Goal: Information Seeking & Learning: Learn about a topic

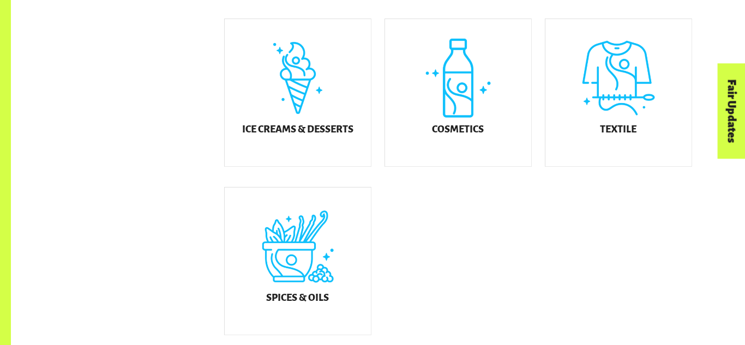
scroll to position [662, 0]
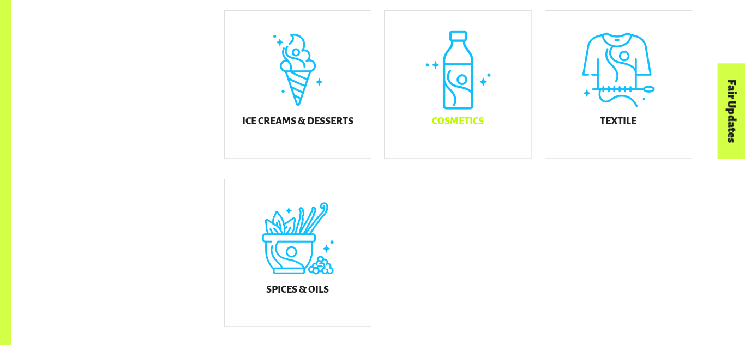
click at [457, 117] on div "Cosmetics" at bounding box center [458, 84] width 146 height 147
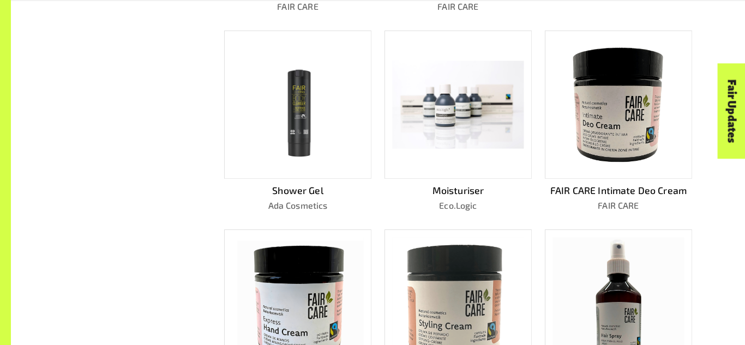
scroll to position [655, 0]
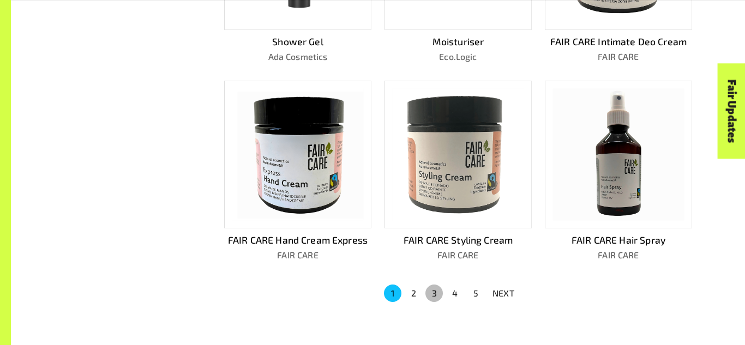
click at [426, 288] on button "3" at bounding box center [434, 293] width 17 height 17
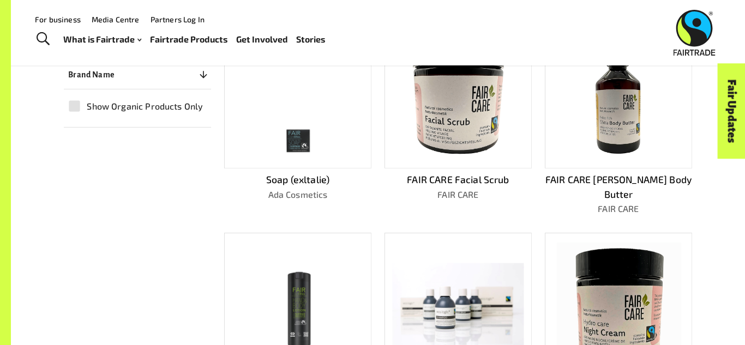
scroll to position [292, 0]
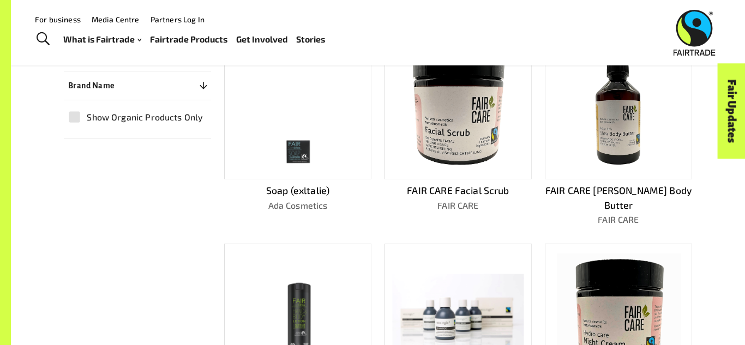
click at [462, 142] on img at bounding box center [458, 105] width 132 height 132
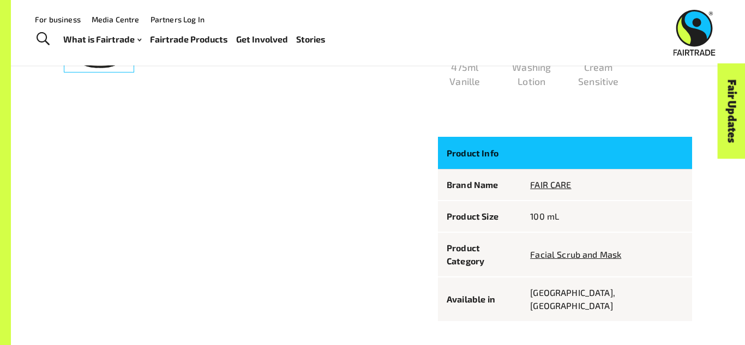
scroll to position [539, 0]
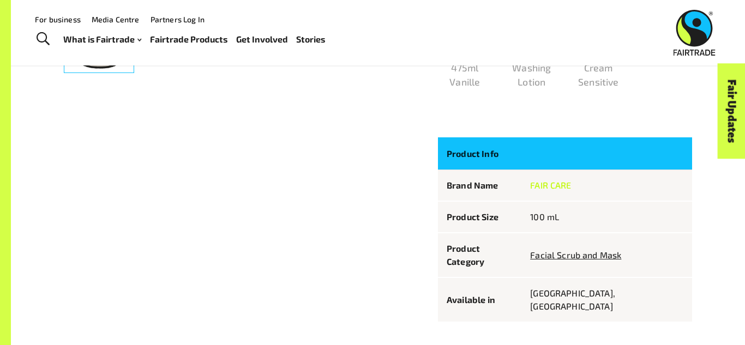
click at [571, 184] on link "FAIR CARE" at bounding box center [550, 185] width 41 height 10
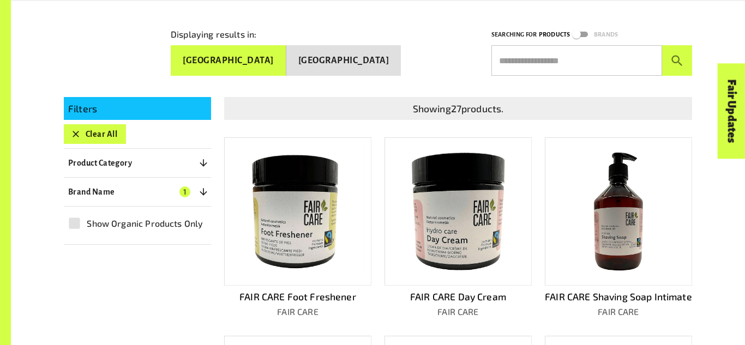
scroll to position [190, 0]
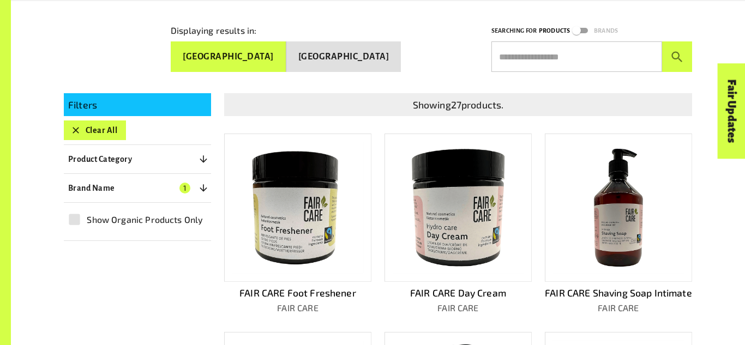
click at [462, 175] on img at bounding box center [458, 208] width 132 height 132
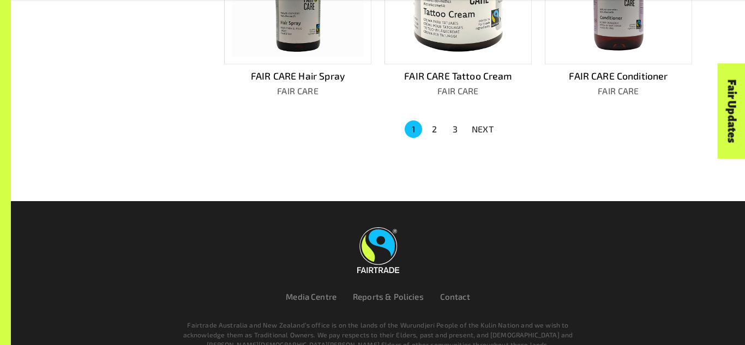
scroll to position [855, 0]
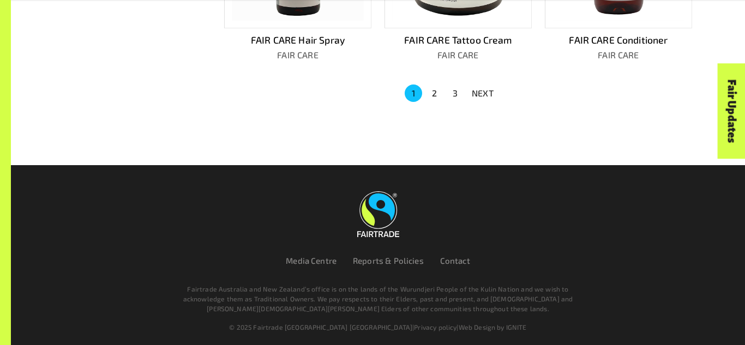
click at [456, 89] on button "3" at bounding box center [454, 93] width 17 height 17
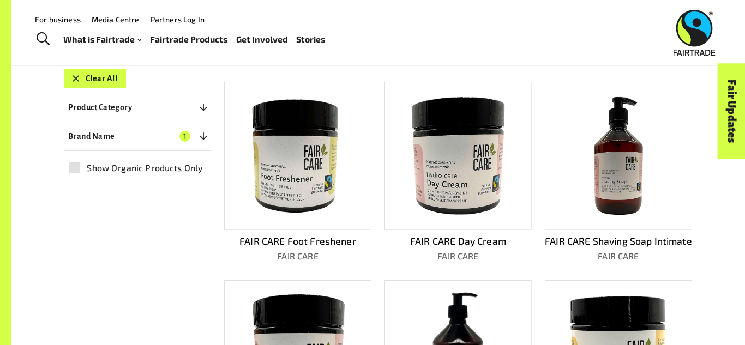
scroll to position [240, 0]
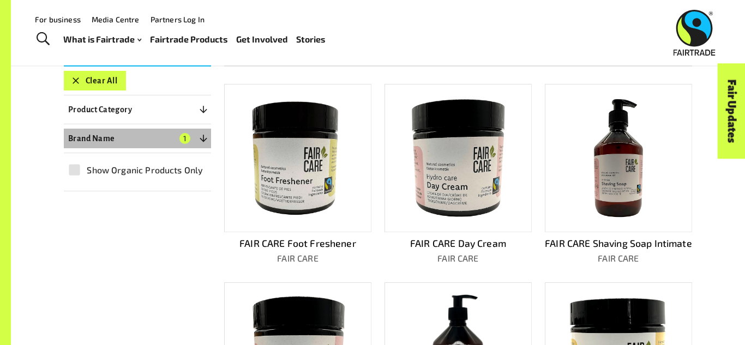
click at [178, 135] on button "Brand Name 1" at bounding box center [137, 139] width 147 height 20
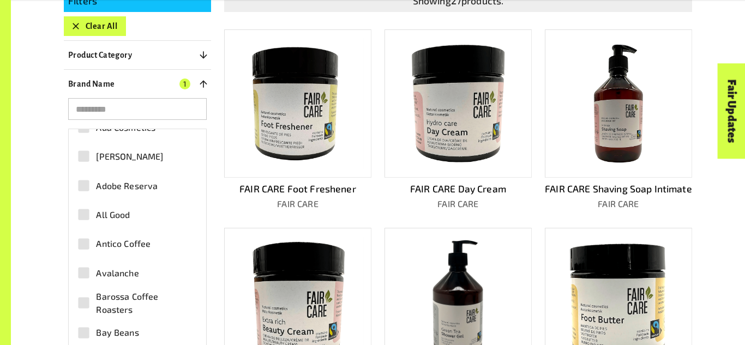
scroll to position [0, 0]
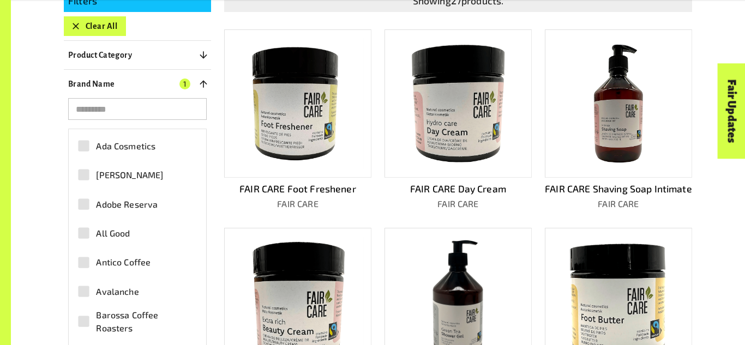
click at [135, 142] on span "Ada Cosmetics" at bounding box center [125, 146] width 59 height 13
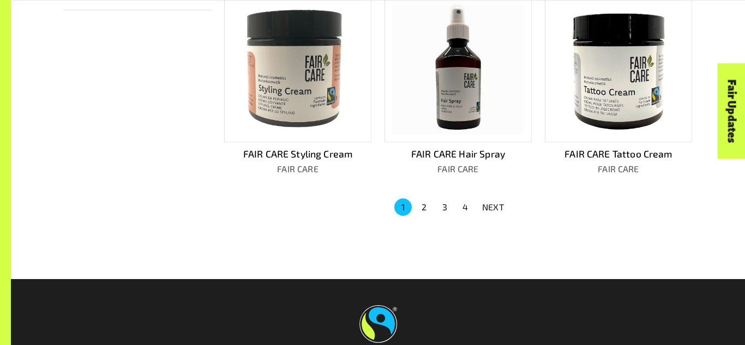
scroll to position [753, 0]
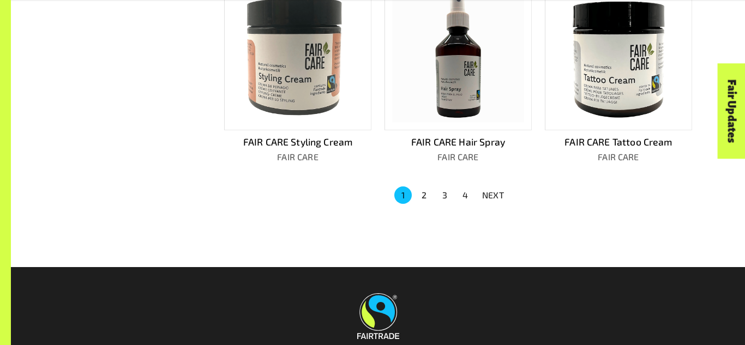
click at [450, 187] on button "3" at bounding box center [444, 195] width 17 height 17
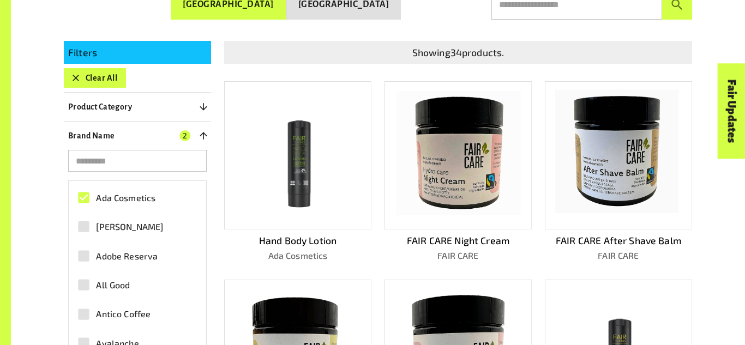
scroll to position [249, 0]
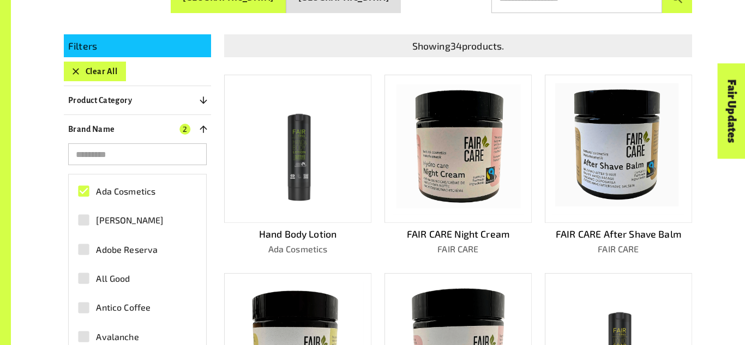
click at [428, 176] on img at bounding box center [458, 149] width 132 height 132
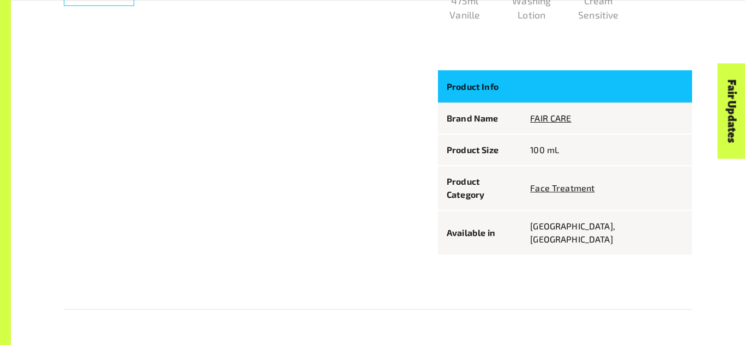
scroll to position [608, 0]
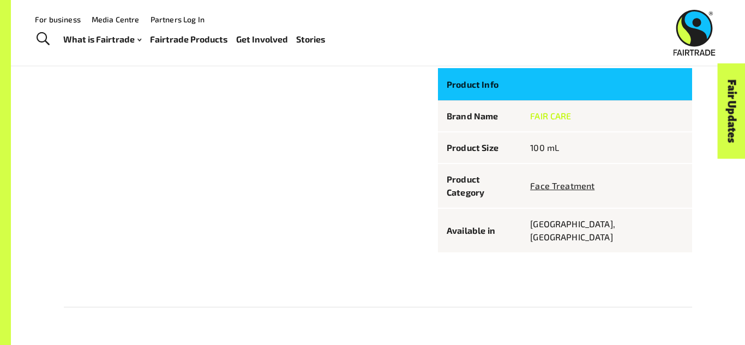
click at [571, 111] on link "FAIR CARE" at bounding box center [550, 116] width 41 height 10
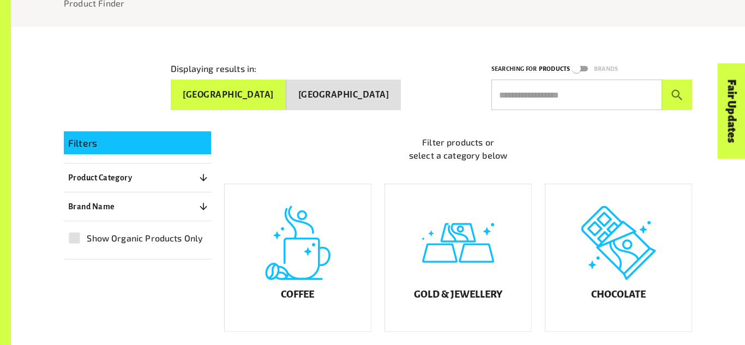
scroll to position [152, 0]
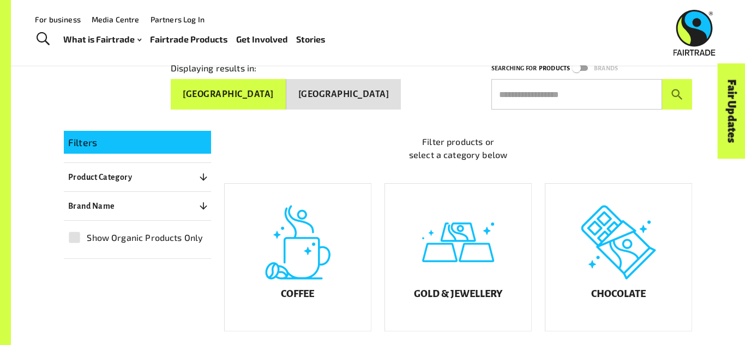
click at [164, 202] on button "Brand Name 0" at bounding box center [137, 206] width 147 height 20
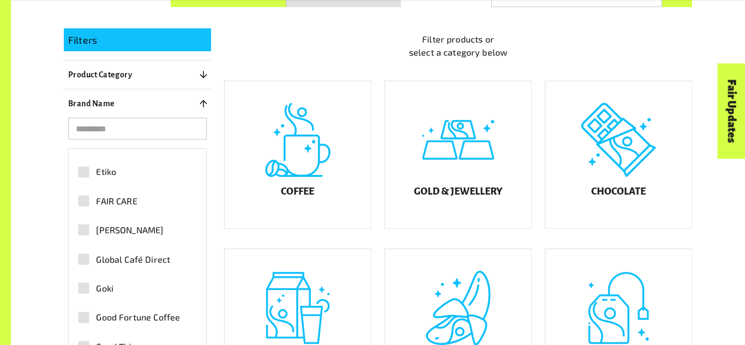
scroll to position [0, 0]
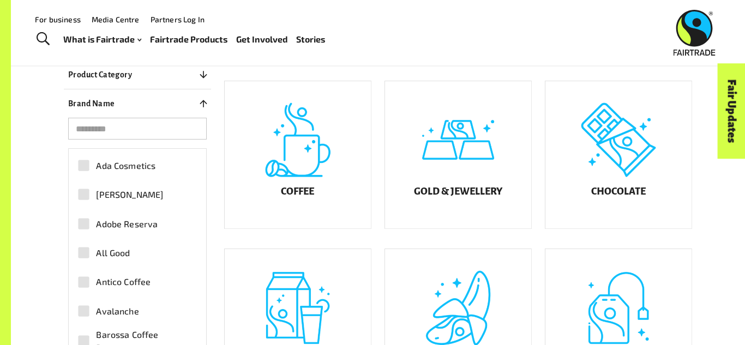
click at [141, 159] on span "Ada Cosmetics" at bounding box center [125, 165] width 59 height 13
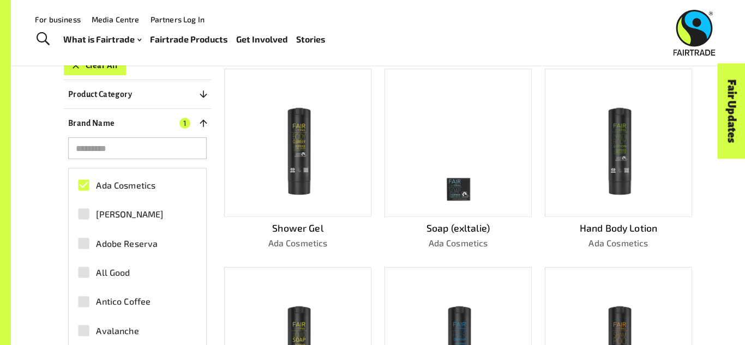
click at [147, 182] on span "Ada Cosmetics" at bounding box center [125, 185] width 59 height 13
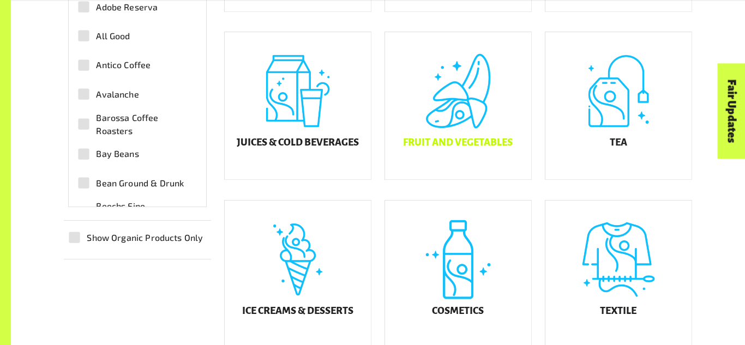
scroll to position [473, 0]
click at [453, 270] on div "Cosmetics" at bounding box center [458, 273] width 146 height 147
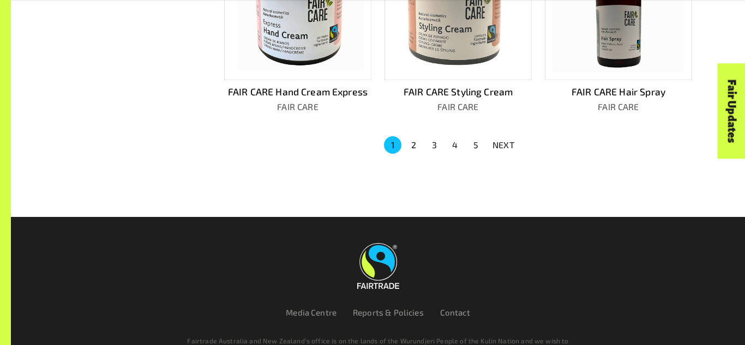
scroll to position [851, 0]
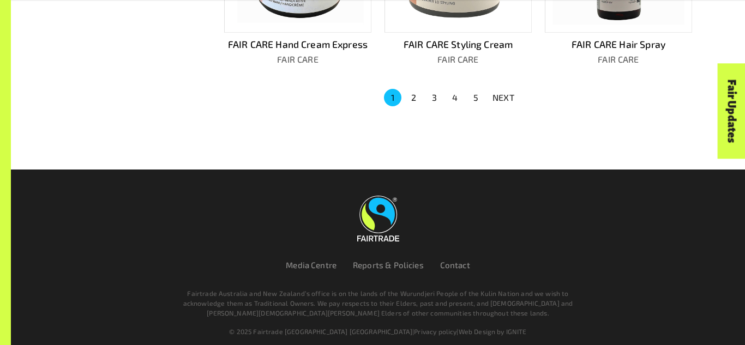
click at [437, 94] on button "3" at bounding box center [434, 97] width 17 height 17
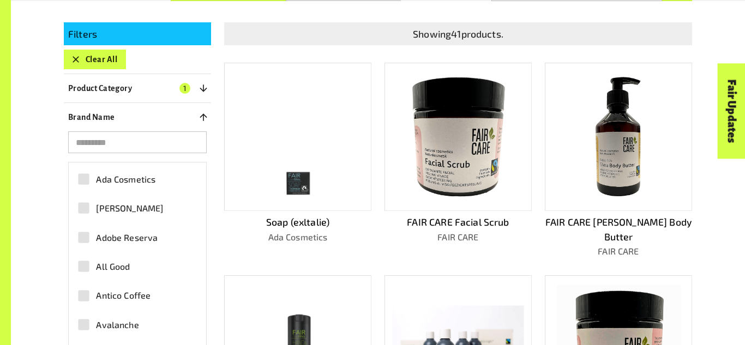
scroll to position [262, 0]
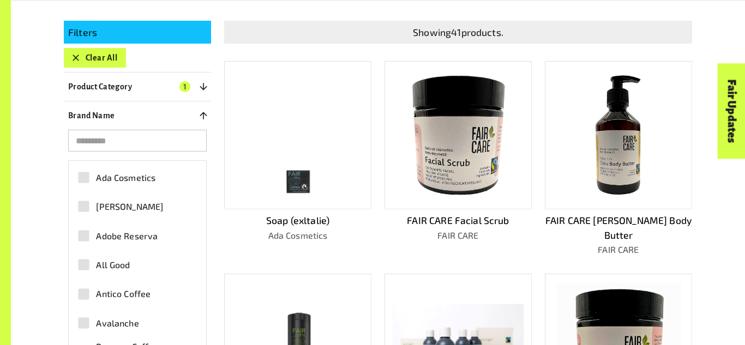
click at [434, 166] on img at bounding box center [458, 135] width 132 height 132
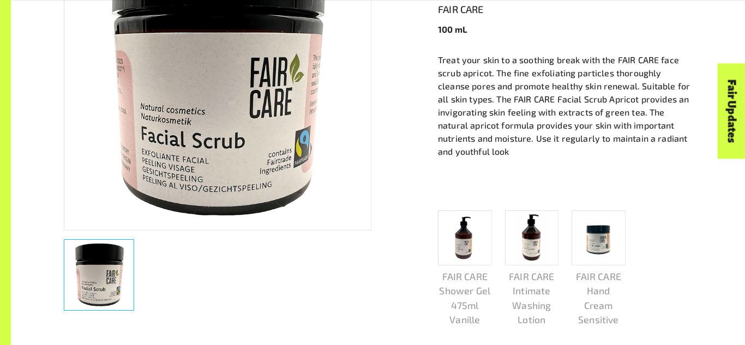
scroll to position [300, 0]
